Goal: Check status

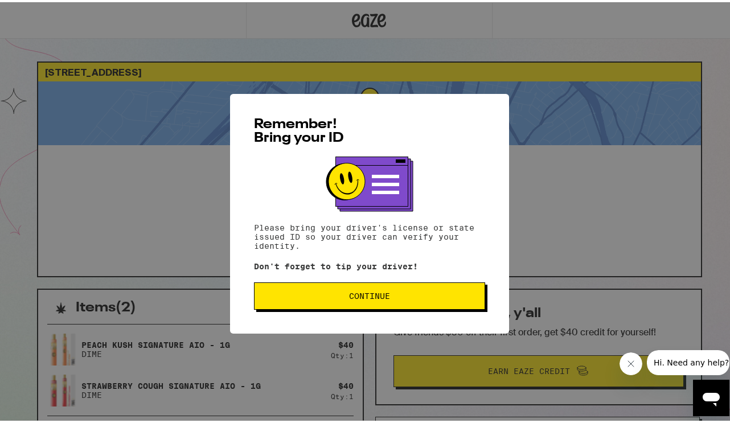
click at [355, 288] on button "Continue" at bounding box center [369, 293] width 231 height 27
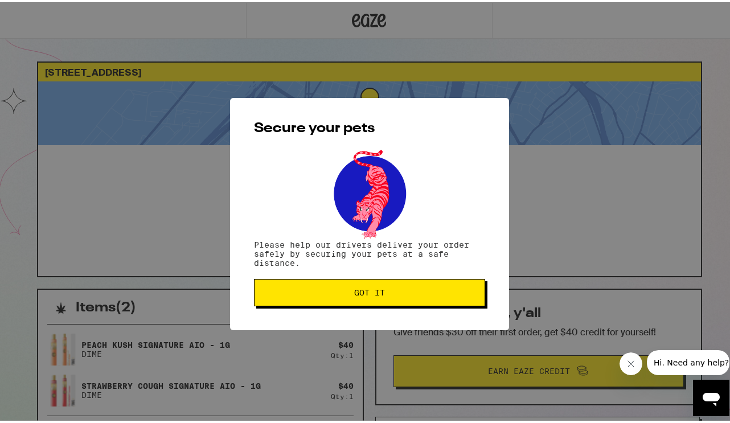
click at [355, 288] on span "Got it" at bounding box center [369, 290] width 31 height 8
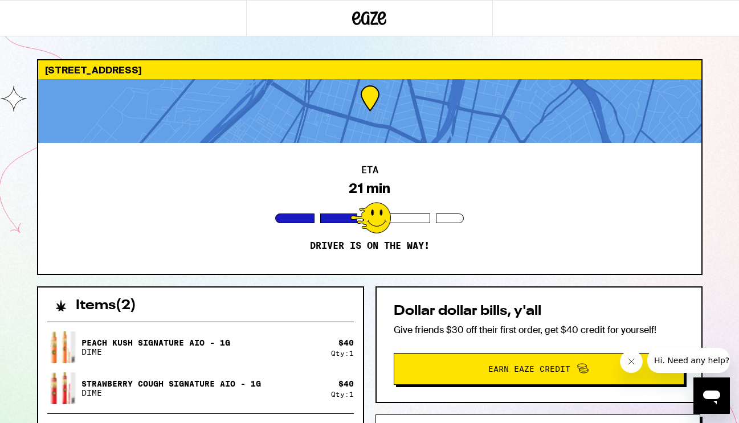
click at [734, 168] on div "2312 Linden St Oakland 94607 ETA 21 min Driver is on the way! Items ( 2 ) Peach…" at bounding box center [369, 310] width 739 height 621
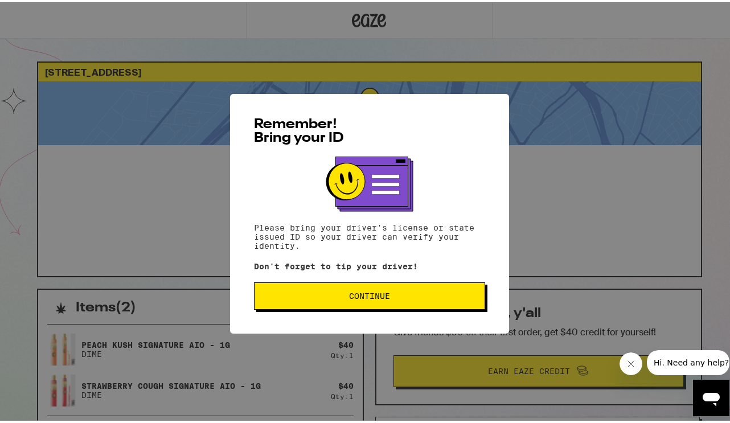
click at [295, 294] on span "Continue" at bounding box center [370, 294] width 212 height 8
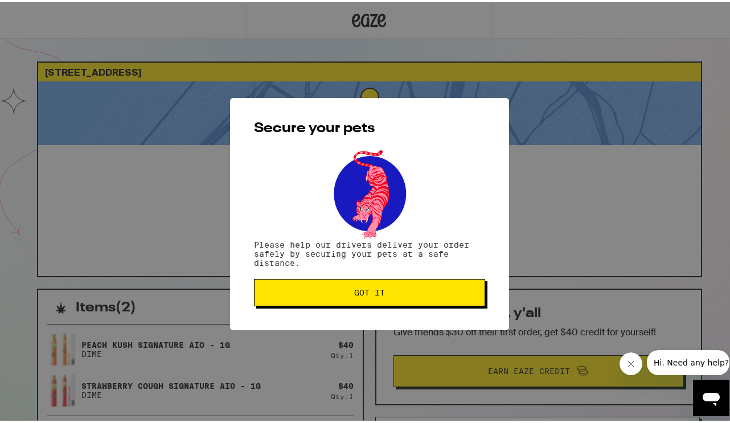
click at [295, 293] on span "Got it" at bounding box center [370, 290] width 212 height 8
